Goal: Task Accomplishment & Management: Use online tool/utility

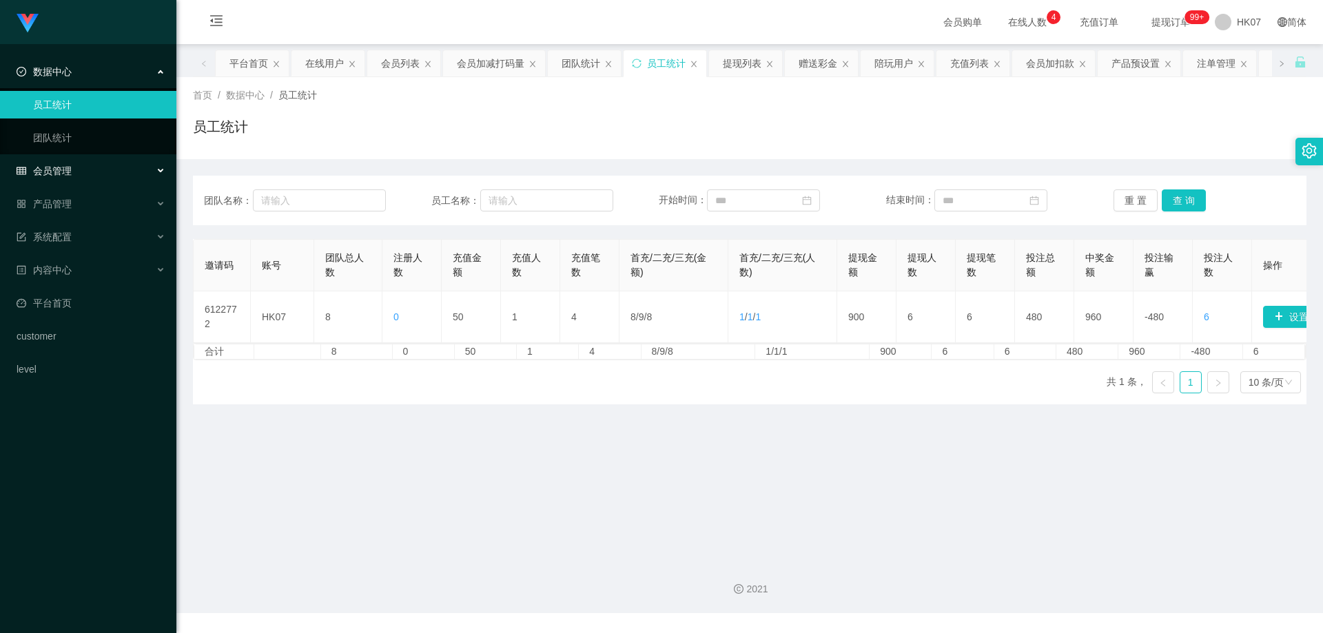
click at [91, 182] on div "会员管理" at bounding box center [88, 171] width 176 height 28
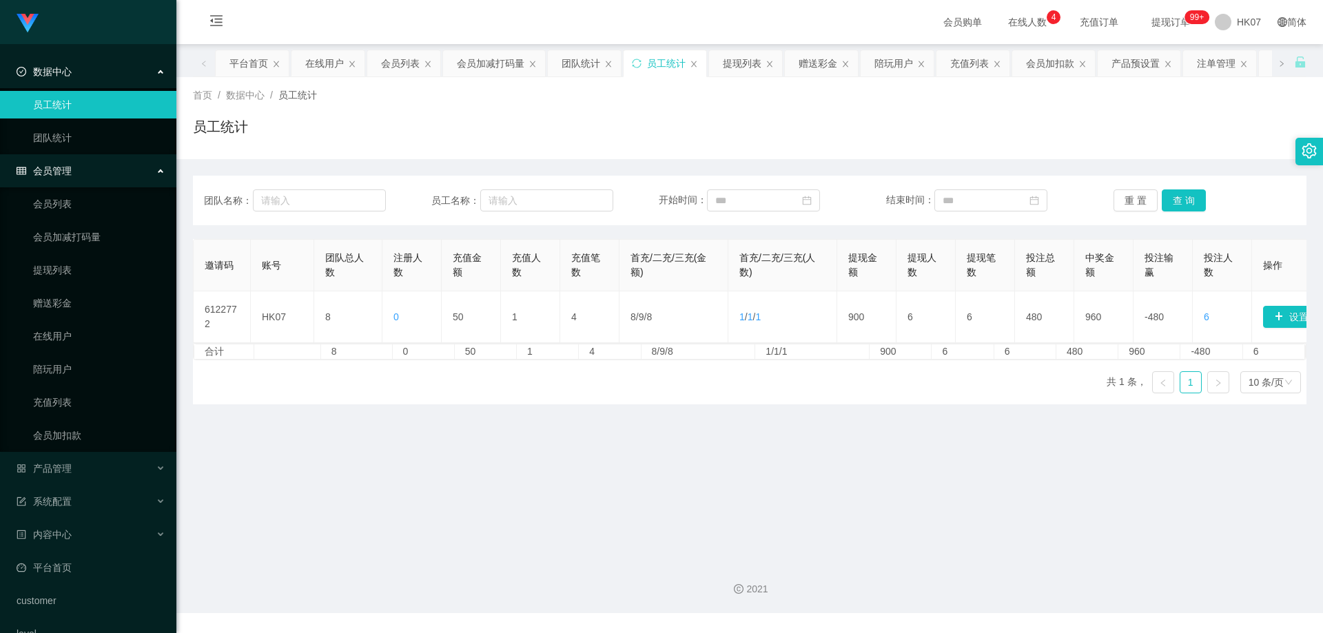
click at [95, 173] on div "会员管理" at bounding box center [88, 171] width 176 height 28
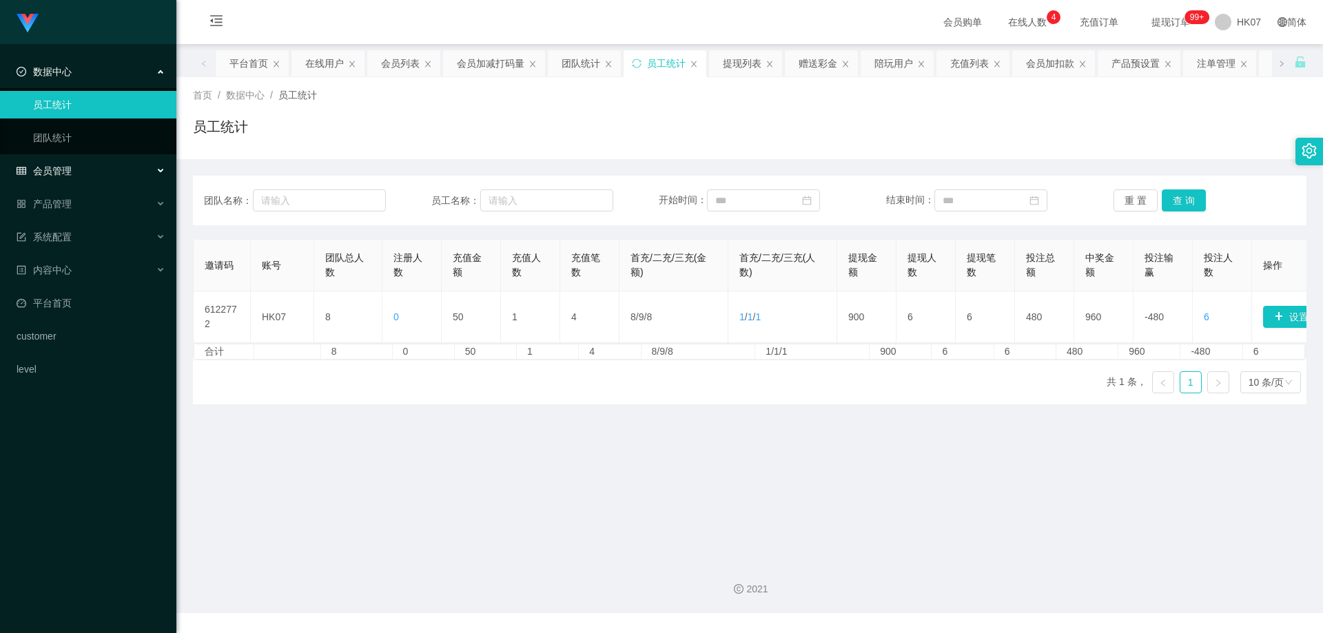
click at [95, 171] on div "会员管理" at bounding box center [88, 171] width 176 height 28
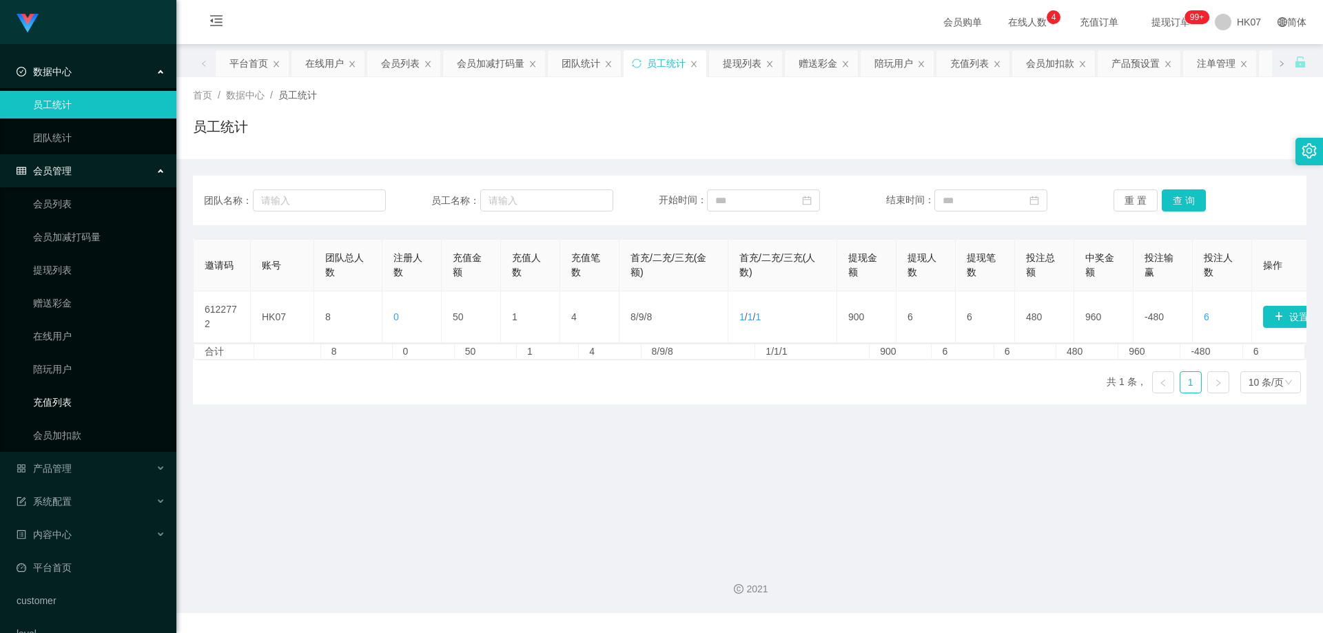
click at [109, 407] on link "充值列表" at bounding box center [99, 403] width 132 height 28
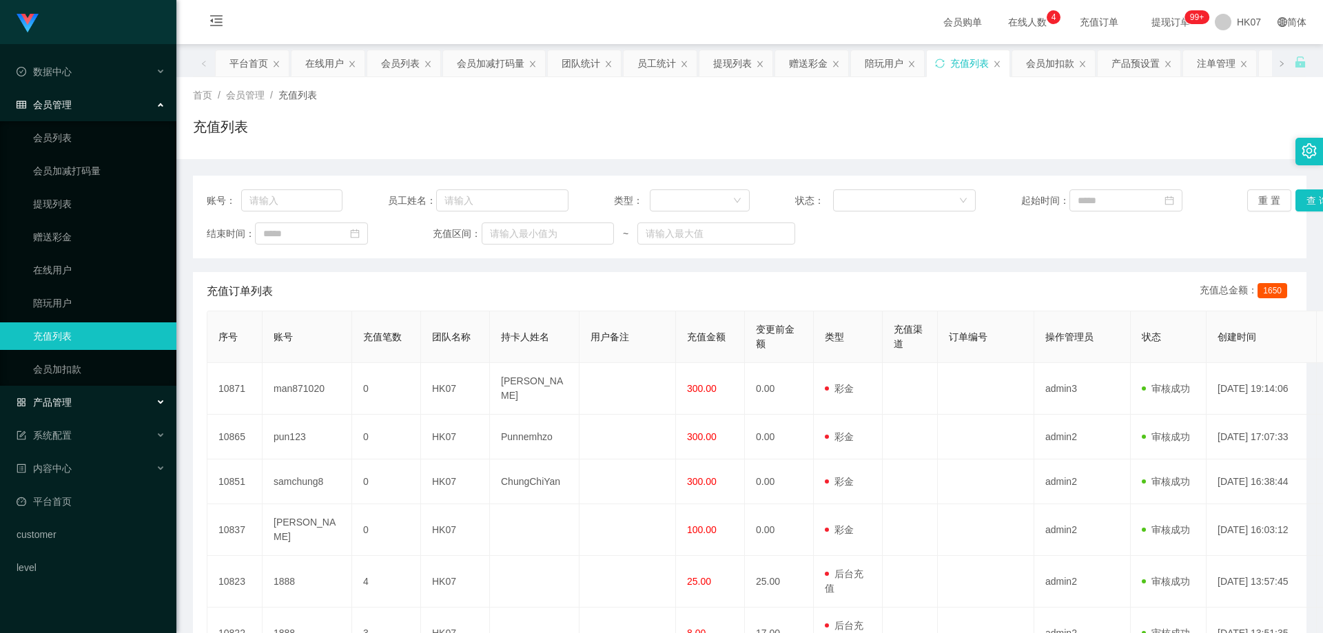
click at [73, 396] on div "产品管理" at bounding box center [88, 403] width 176 height 28
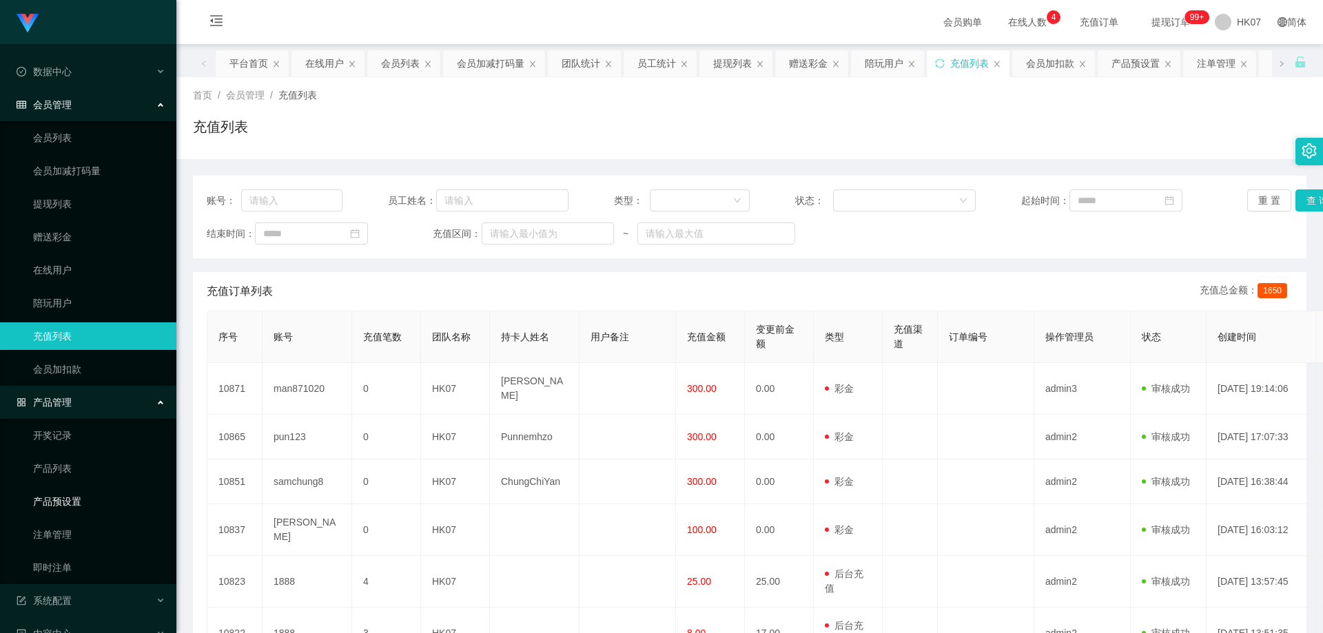
click at [84, 504] on link "产品预设置" at bounding box center [99, 502] width 132 height 28
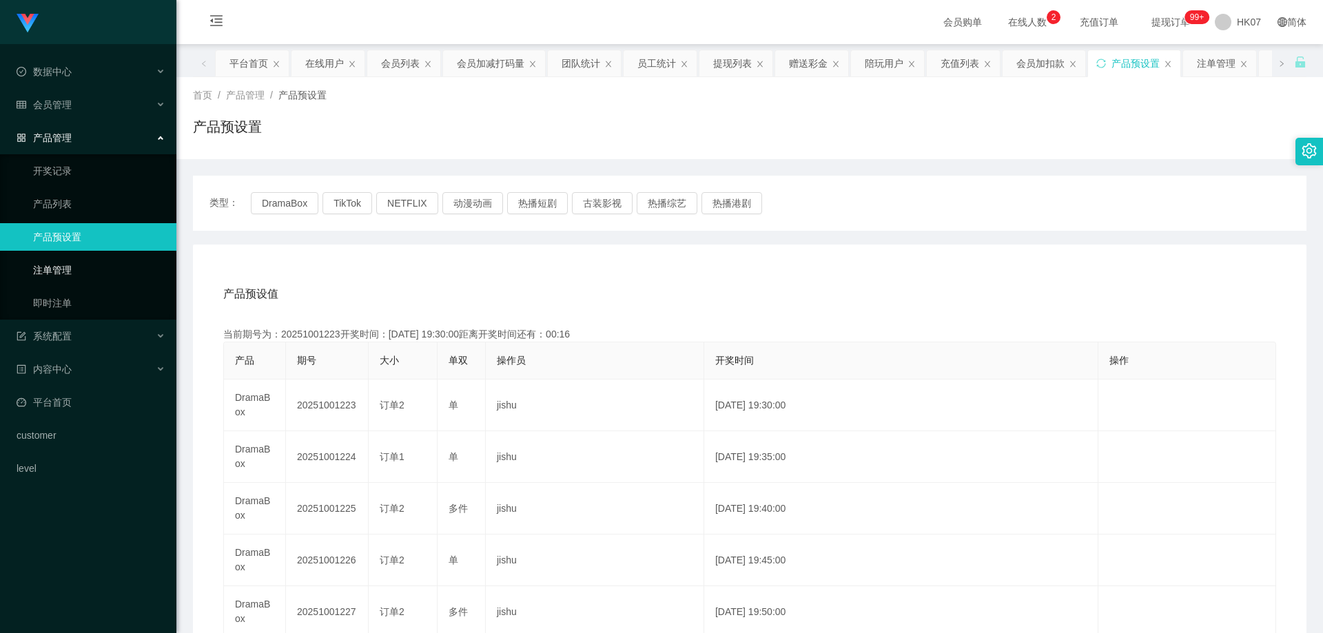
click at [83, 261] on link "注单管理" at bounding box center [99, 270] width 132 height 28
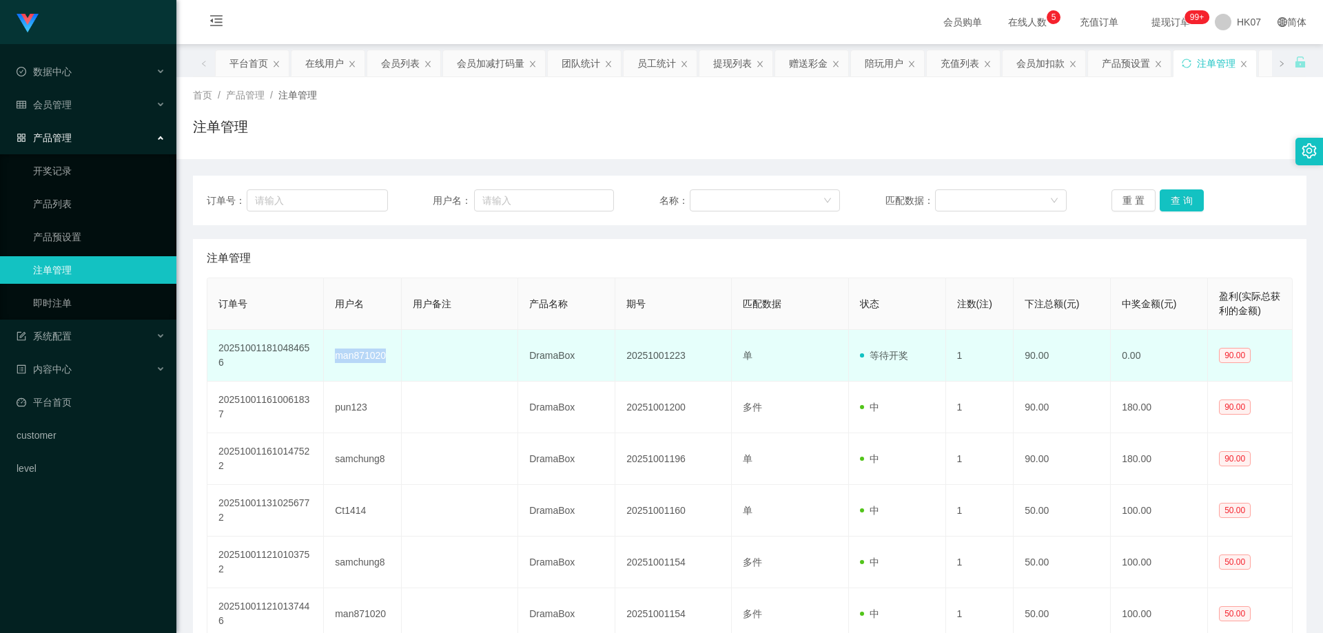
drag, startPoint x: 337, startPoint y: 354, endPoint x: 391, endPoint y: 370, distance: 56.2
click at [391, 370] on td "man871020" at bounding box center [363, 356] width 78 height 52
copy td "man871020"
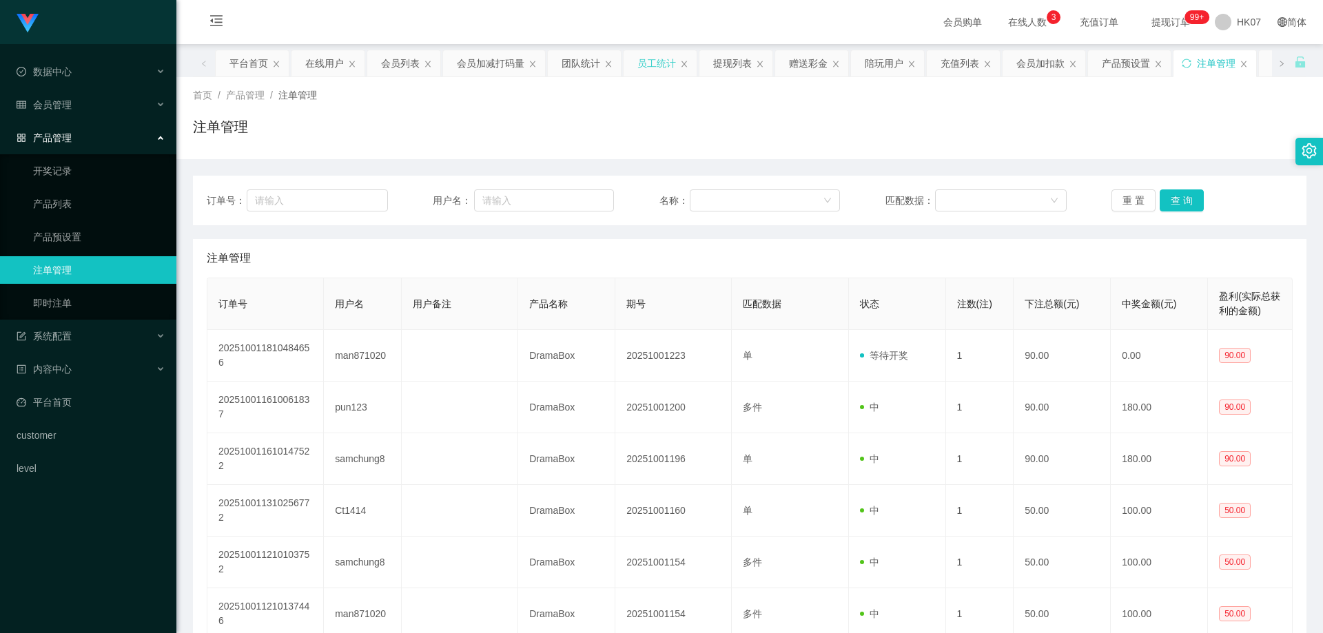
click at [684, 69] on div "员工统计" at bounding box center [660, 63] width 73 height 26
click at [682, 65] on icon "图标: close" at bounding box center [684, 64] width 8 height 8
click at [609, 59] on div "团队统计" at bounding box center [584, 63] width 73 height 26
click at [538, 62] on div "会员加减打码量" at bounding box center [494, 63] width 102 height 26
click at [536, 63] on icon "图标: close" at bounding box center [533, 64] width 8 height 8
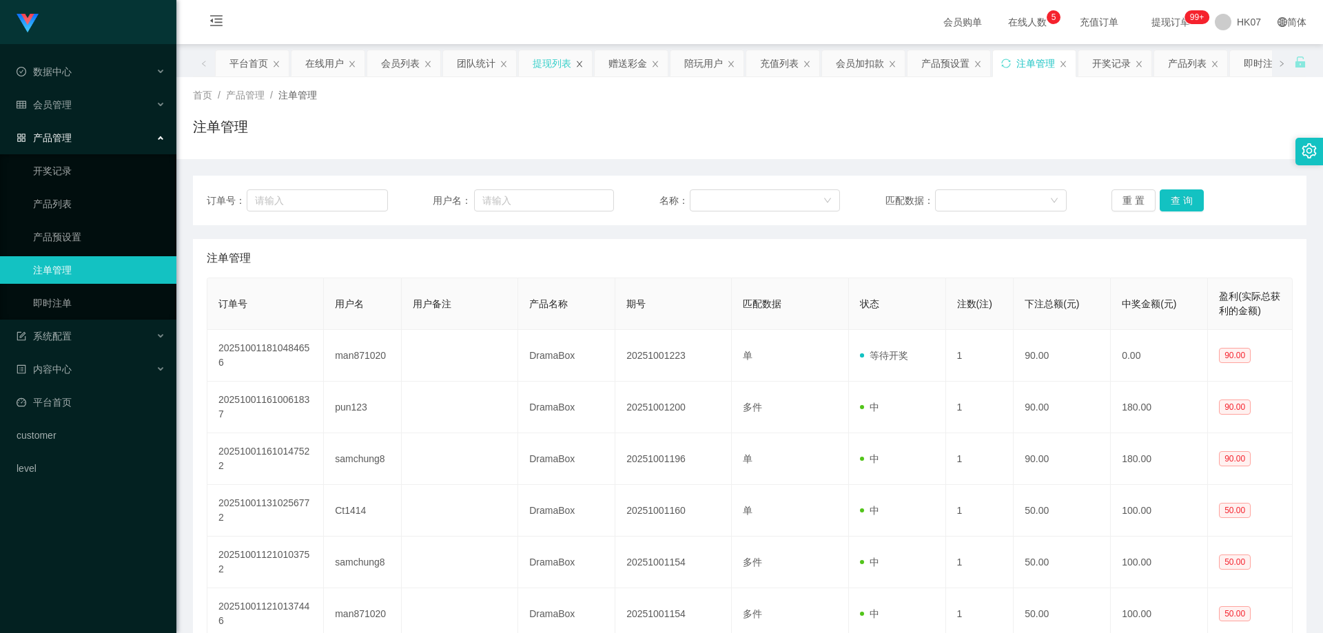
click at [583, 65] on icon "图标: close" at bounding box center [580, 64] width 8 height 8
click at [352, 60] on icon "图标: close" at bounding box center [352, 64] width 8 height 8
click at [984, 66] on icon "图标: close" at bounding box center [988, 64] width 8 height 8
click at [988, 60] on icon "图标: close" at bounding box center [988, 64] width 8 height 8
click at [986, 62] on icon "图标: close" at bounding box center [988, 64] width 6 height 6
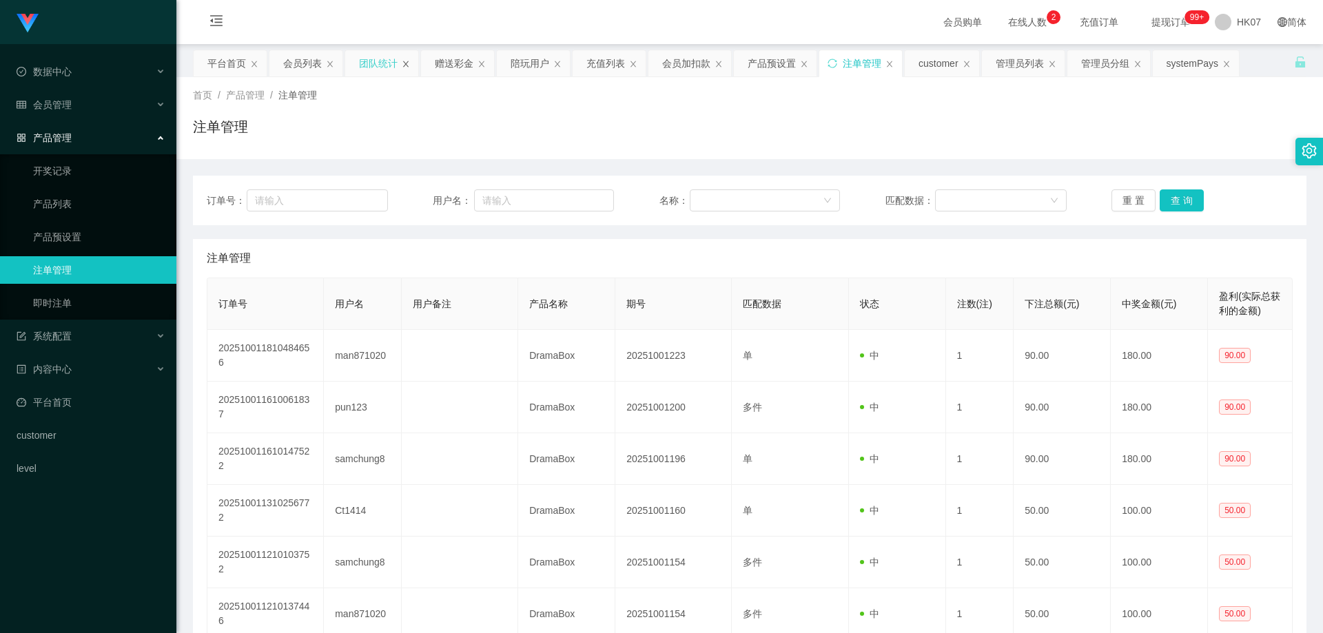
click at [405, 66] on icon "图标: close" at bounding box center [406, 64] width 8 height 8
click at [413, 66] on div "赠送彩金" at bounding box center [381, 63] width 73 height 26
click at [405, 65] on icon "图标: close" at bounding box center [406, 64] width 8 height 8
click at [409, 64] on icon "图标: close" at bounding box center [406, 64] width 8 height 8
click at [466, 62] on div "会员加扣款" at bounding box center [459, 63] width 48 height 26
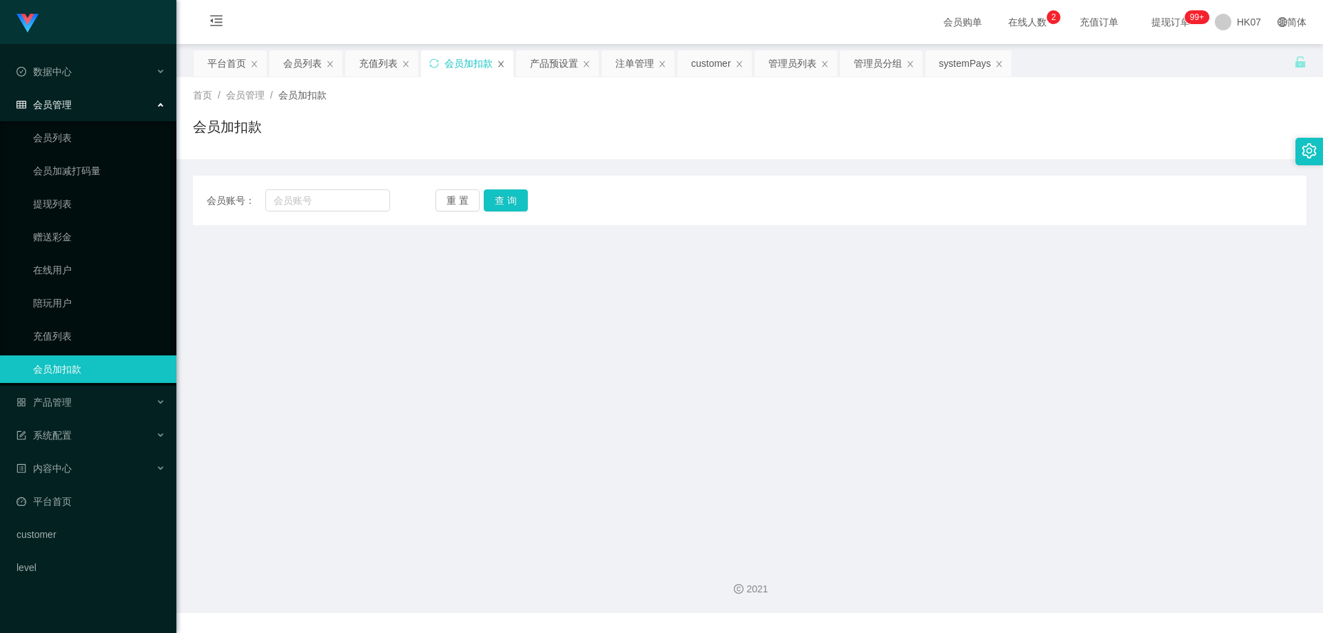
click at [504, 62] on icon "图标: close" at bounding box center [501, 64] width 8 height 8
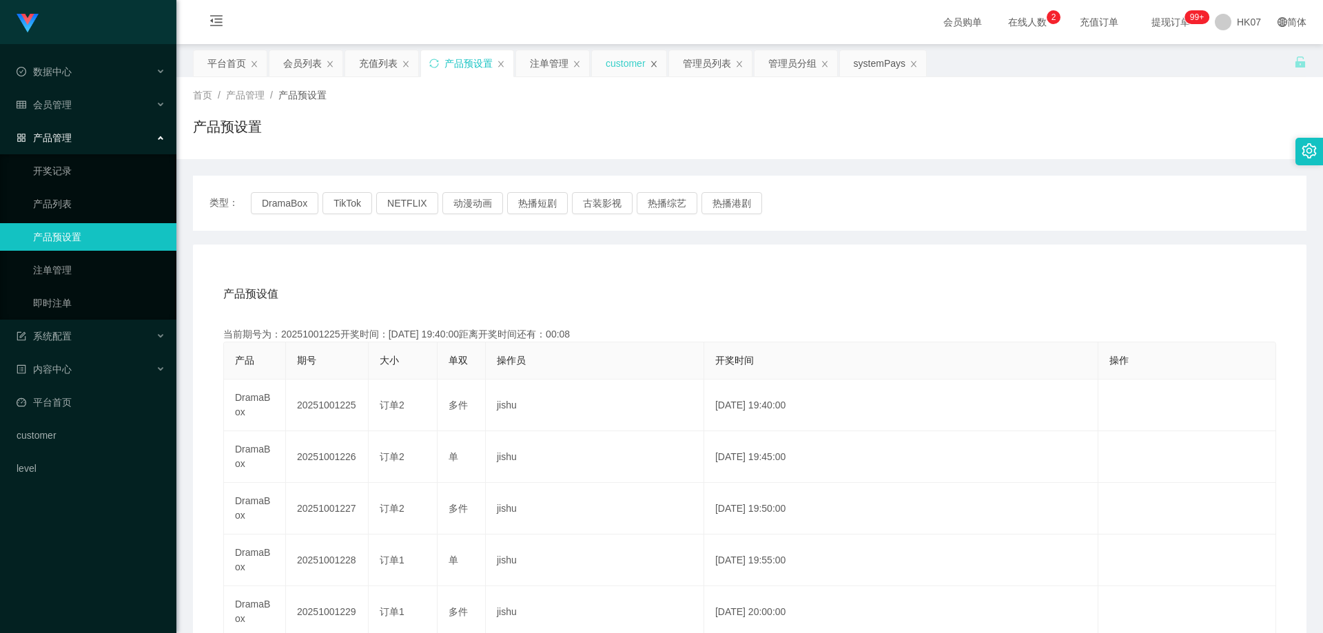
click at [650, 65] on icon "图标: close" at bounding box center [654, 64] width 8 height 8
click at [752, 65] on div "管理员分组" at bounding box center [719, 63] width 83 height 26
click at [834, 66] on icon "图标: close" at bounding box center [837, 64] width 6 height 6
click at [753, 66] on div "管理员分组" at bounding box center [719, 63] width 83 height 26
click at [750, 67] on icon "图标: close" at bounding box center [748, 64] width 8 height 8
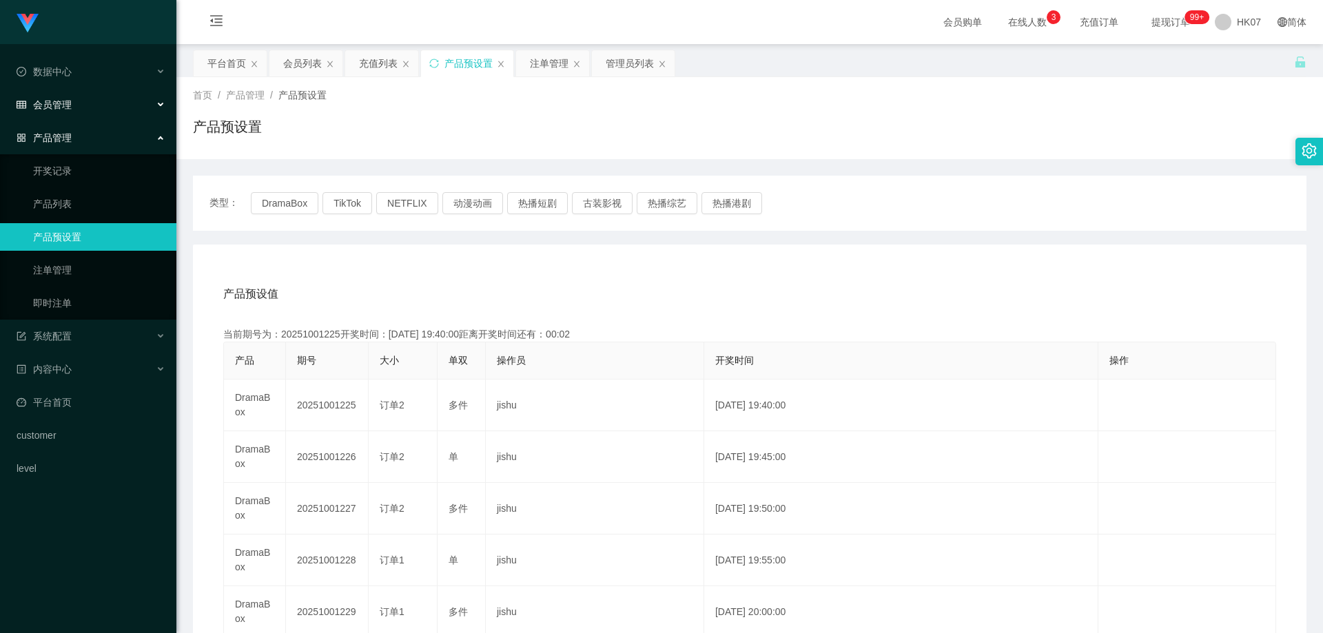
click at [79, 106] on div "会员管理" at bounding box center [88, 105] width 176 height 28
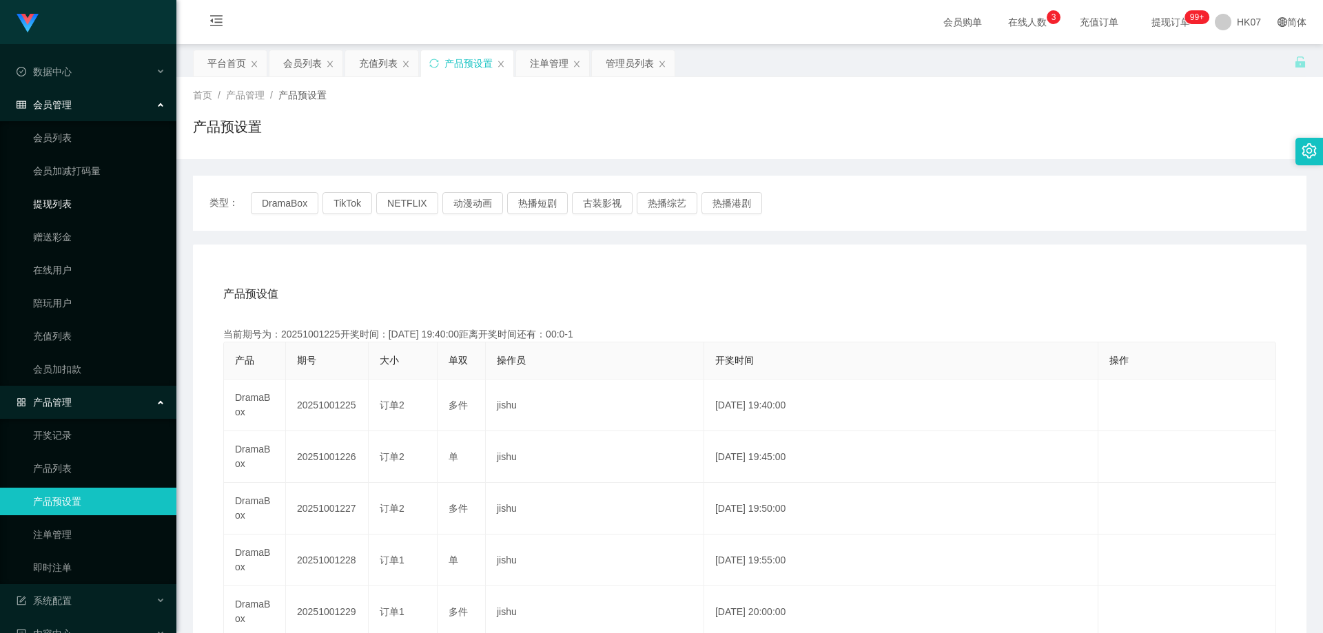
click at [68, 205] on link "提现列表" at bounding box center [99, 204] width 132 height 28
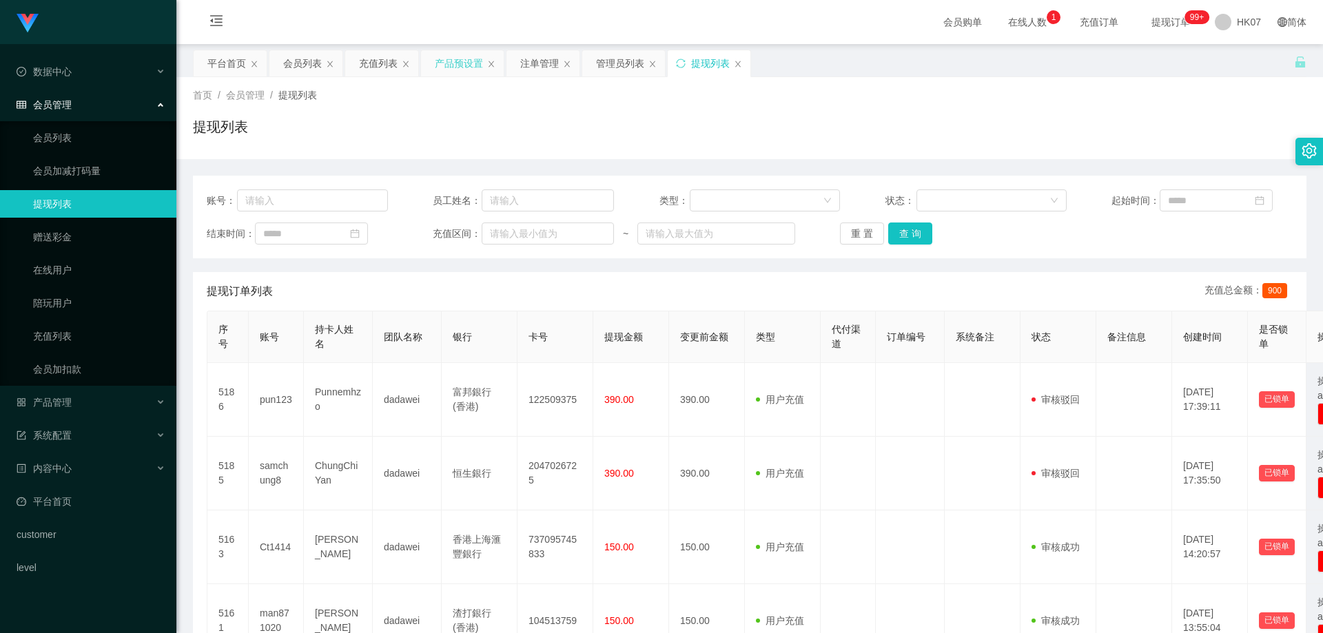
click at [467, 62] on div "产品预设置" at bounding box center [459, 63] width 48 height 26
